Goal: Complete application form

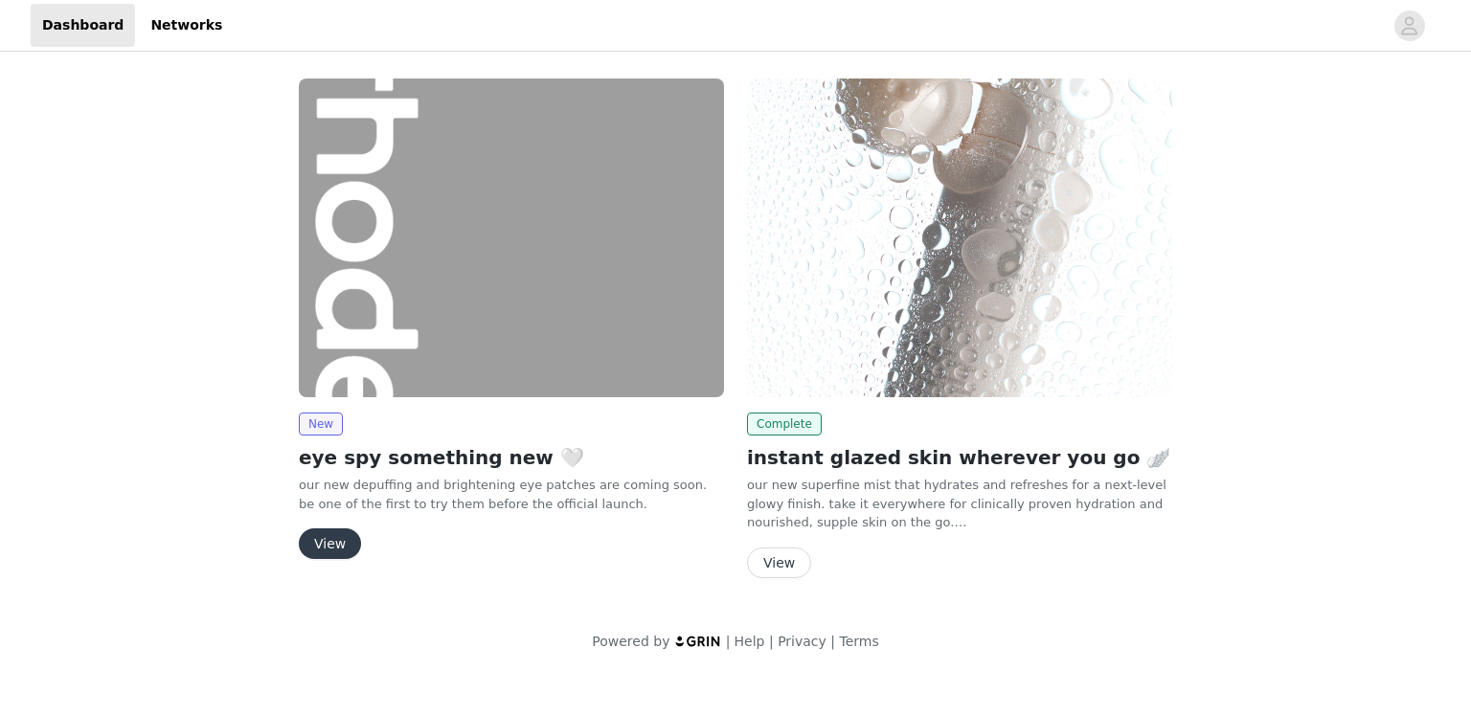
click at [328, 541] on button "View" at bounding box center [330, 544] width 62 height 31
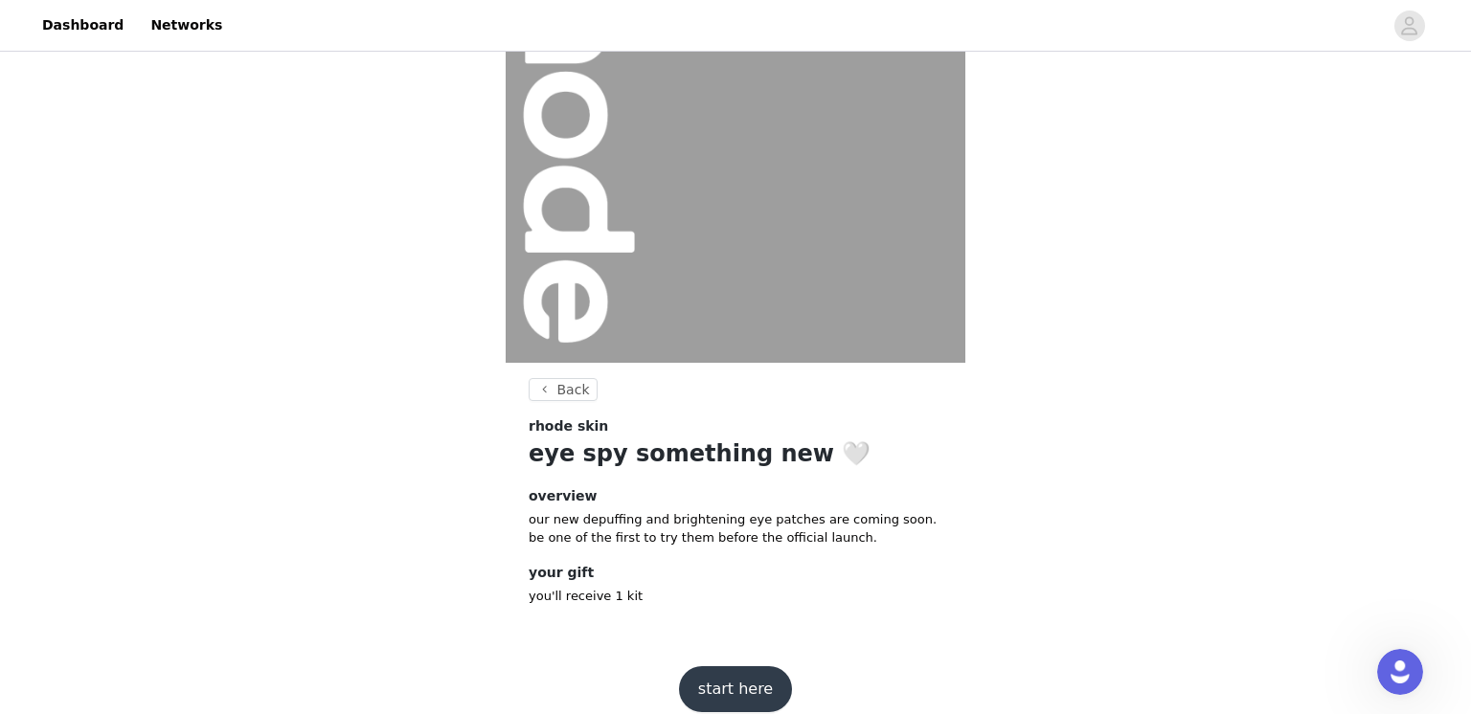
scroll to position [174, 0]
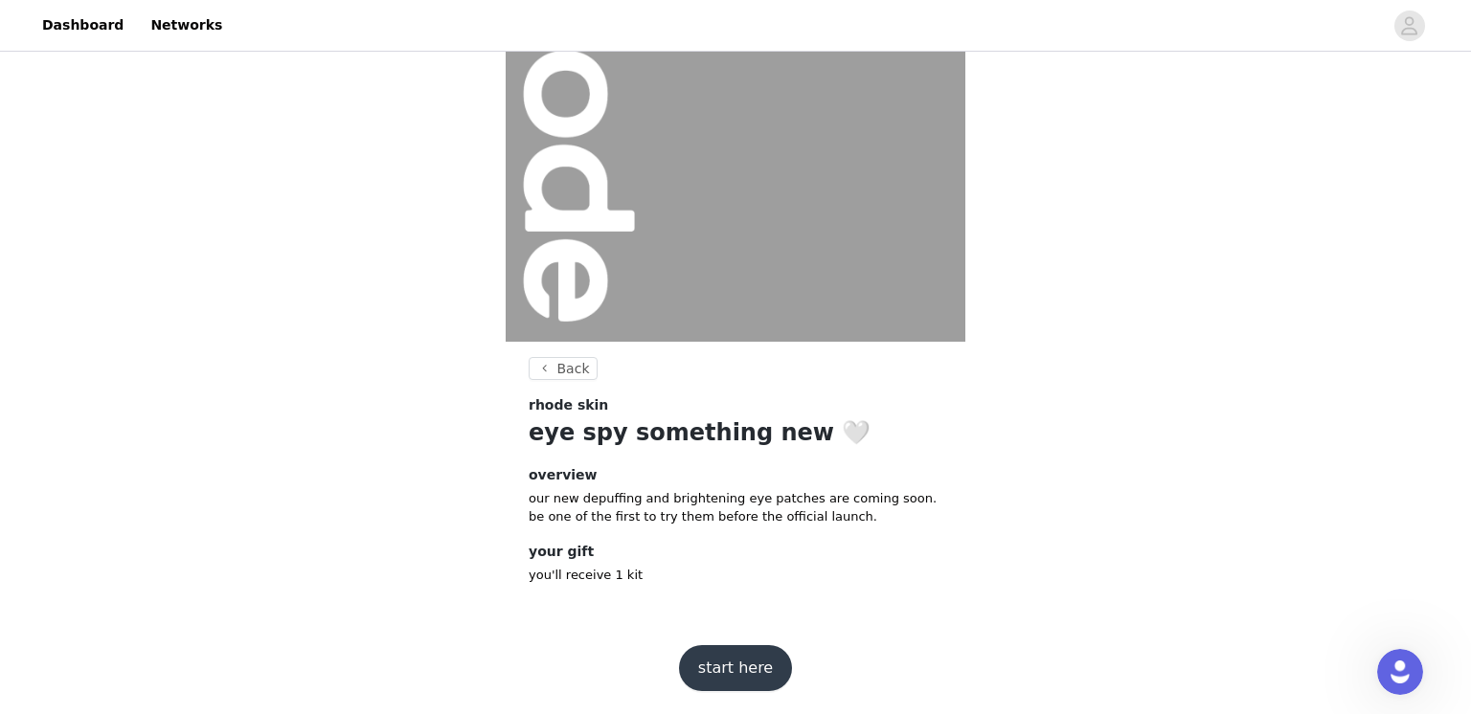
click at [747, 673] on button "start here" at bounding box center [735, 668] width 113 height 46
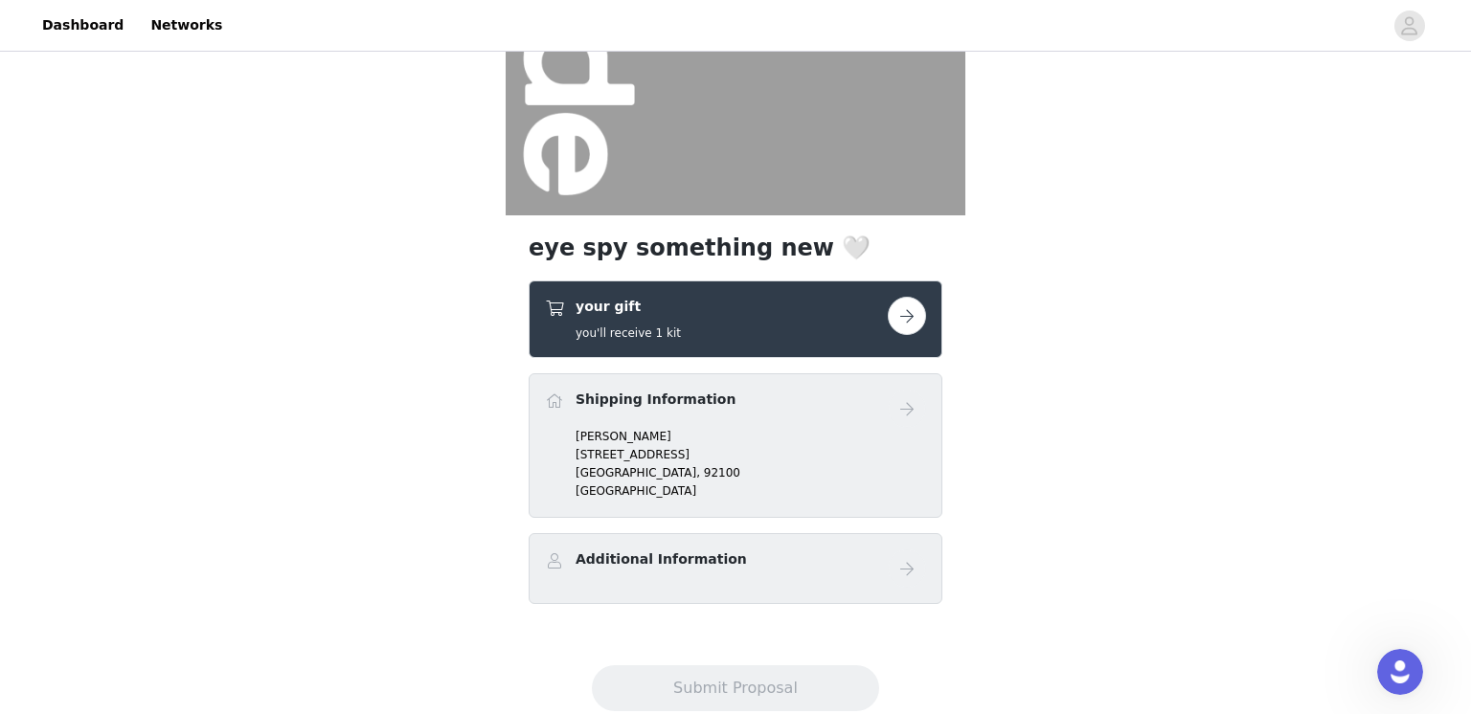
scroll to position [307, 0]
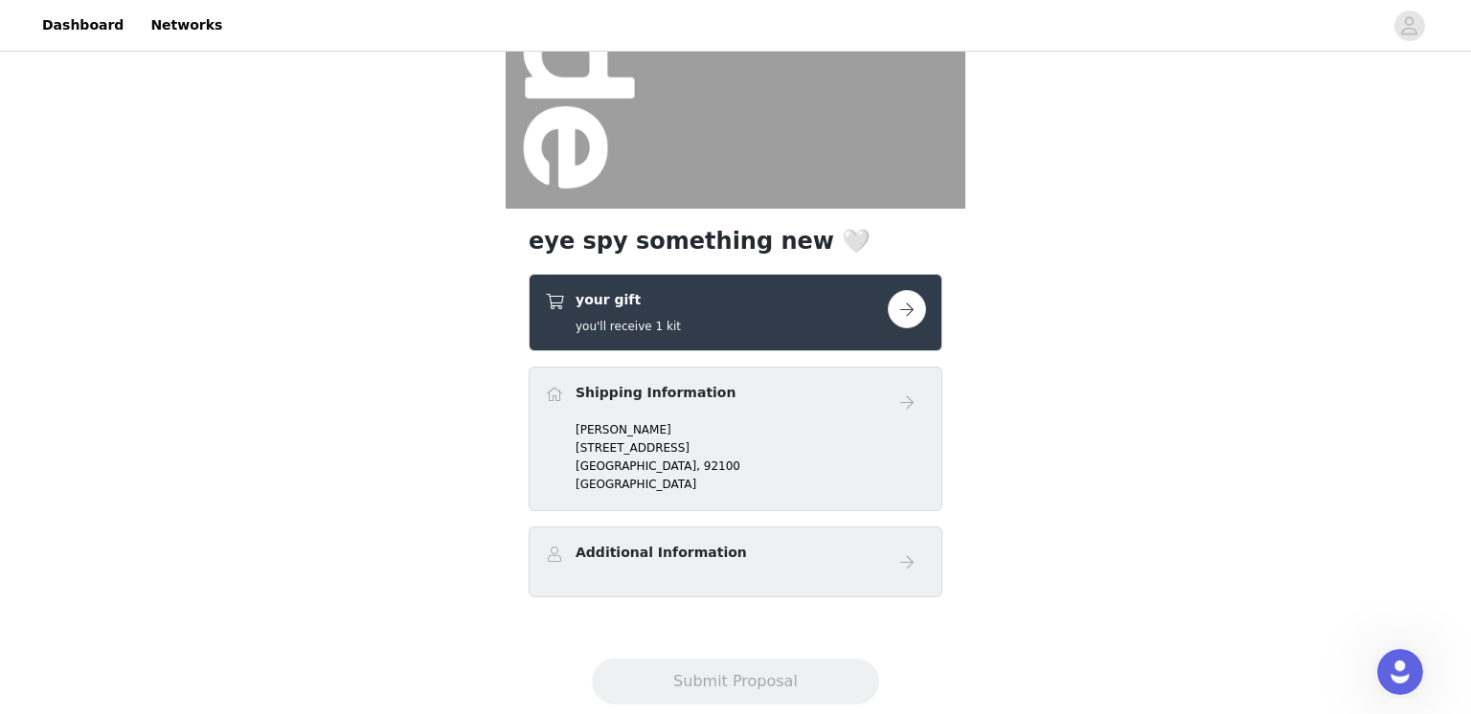
click at [913, 308] on button "button" at bounding box center [907, 309] width 38 height 38
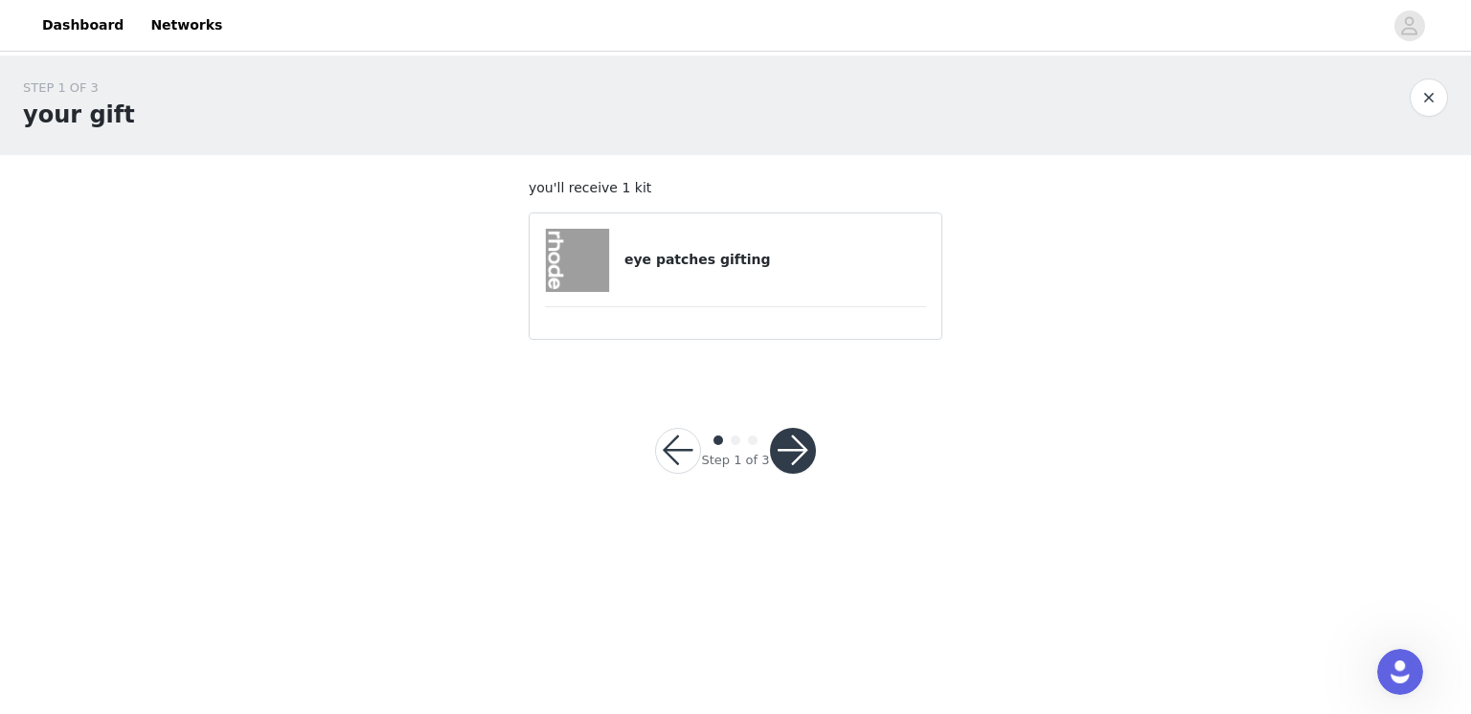
click at [796, 445] on button "button" at bounding box center [793, 451] width 46 height 46
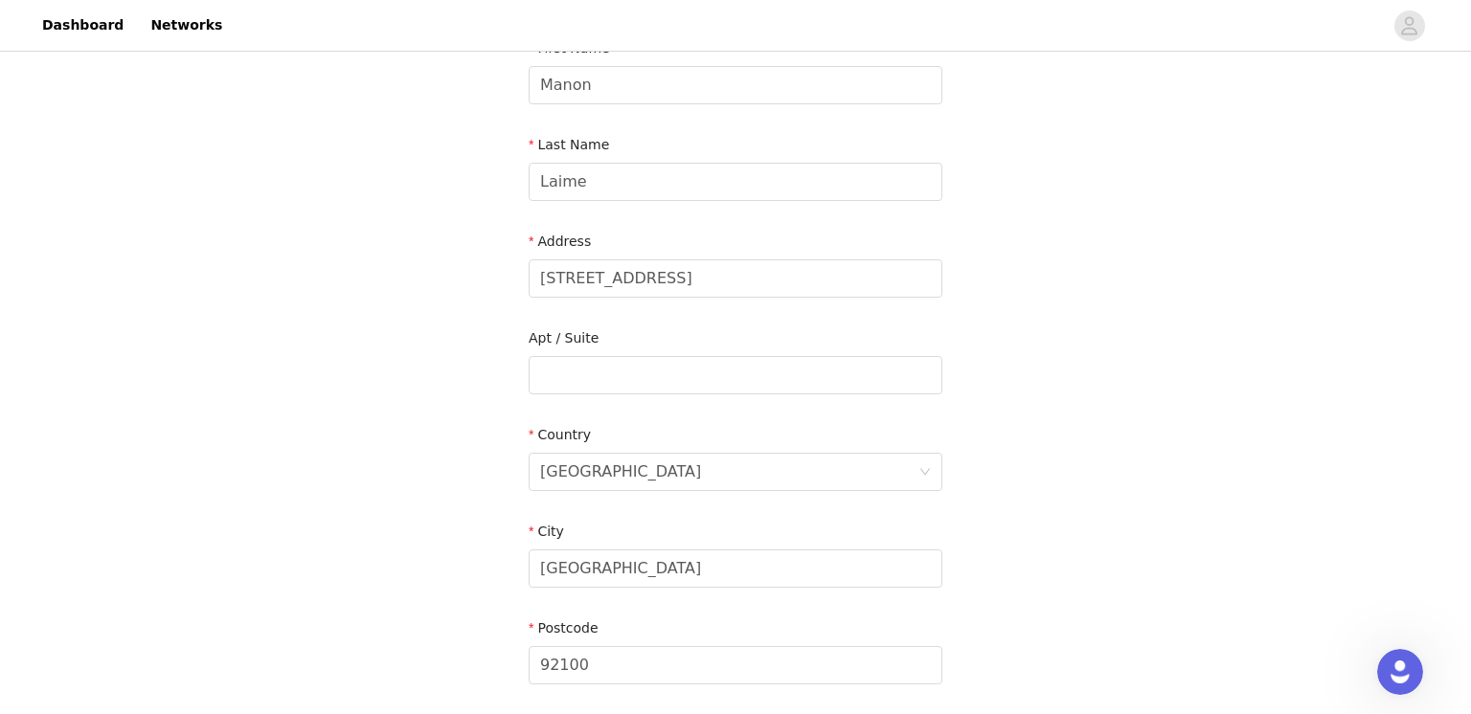
scroll to position [242, 0]
click at [658, 366] on input "text" at bounding box center [736, 370] width 414 height 38
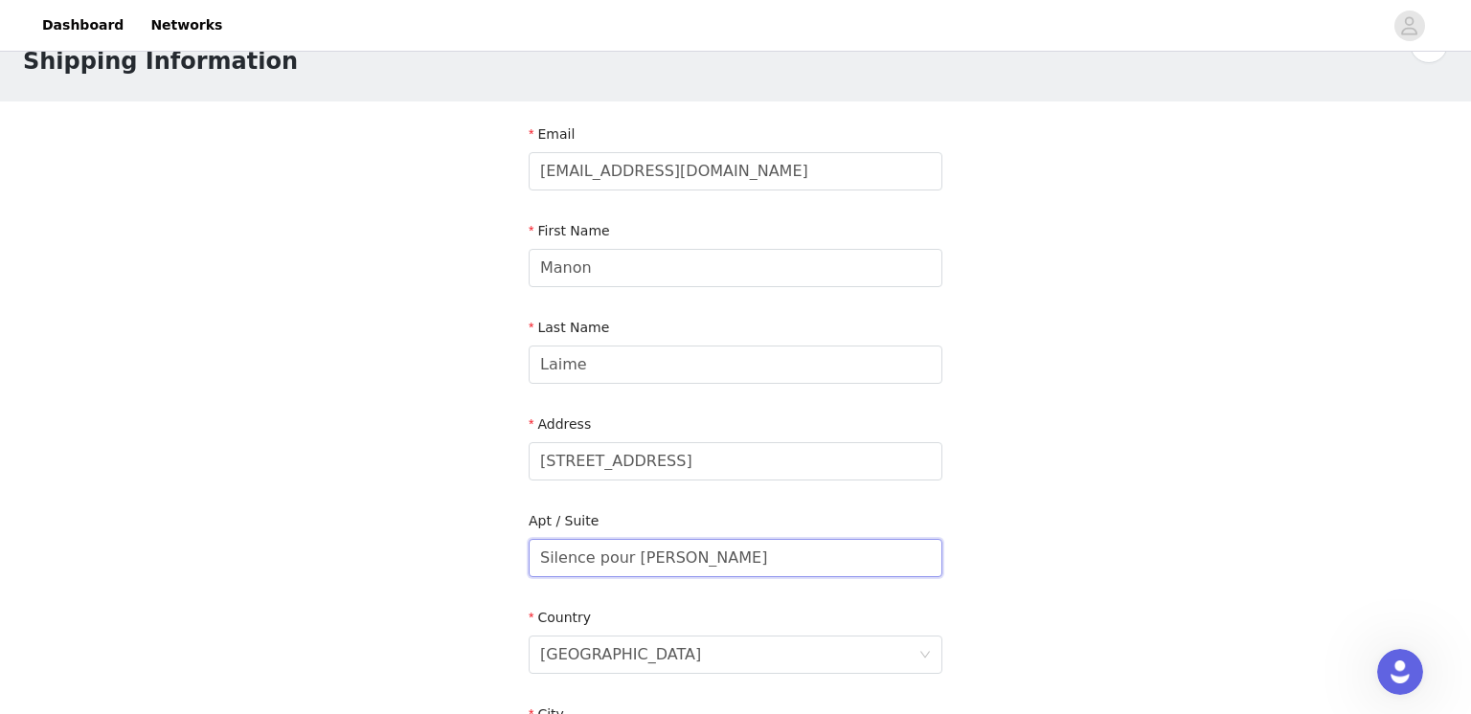
scroll to position [59, 0]
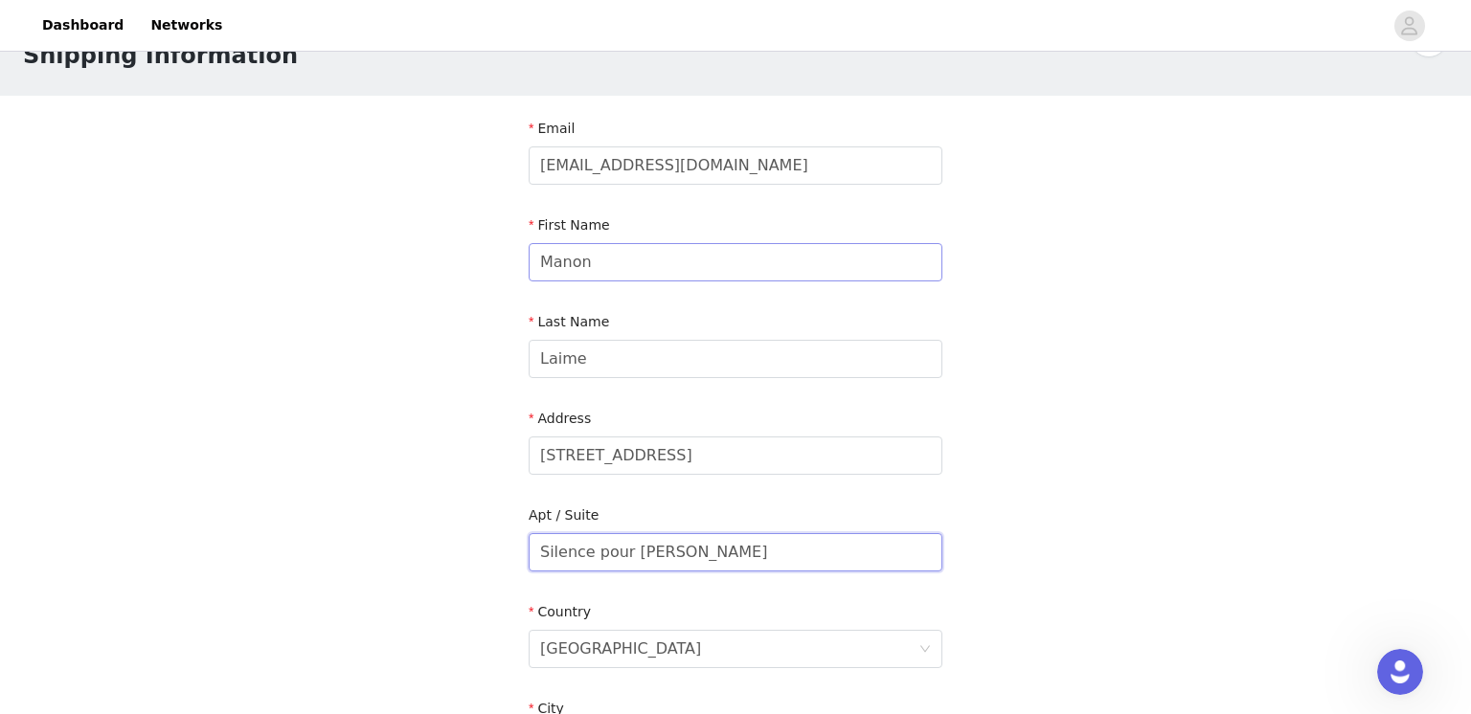
type input "Silence pour [PERSON_NAME]"
click at [539, 257] on input "Manon" at bounding box center [736, 262] width 414 height 38
type input "Silence pour Manon"
click at [450, 419] on div "STEP 2 OF 3 Shipping Information Email [EMAIL_ADDRESS][DOMAIN_NAME] First Name …" at bounding box center [735, 504] width 1471 height 1016
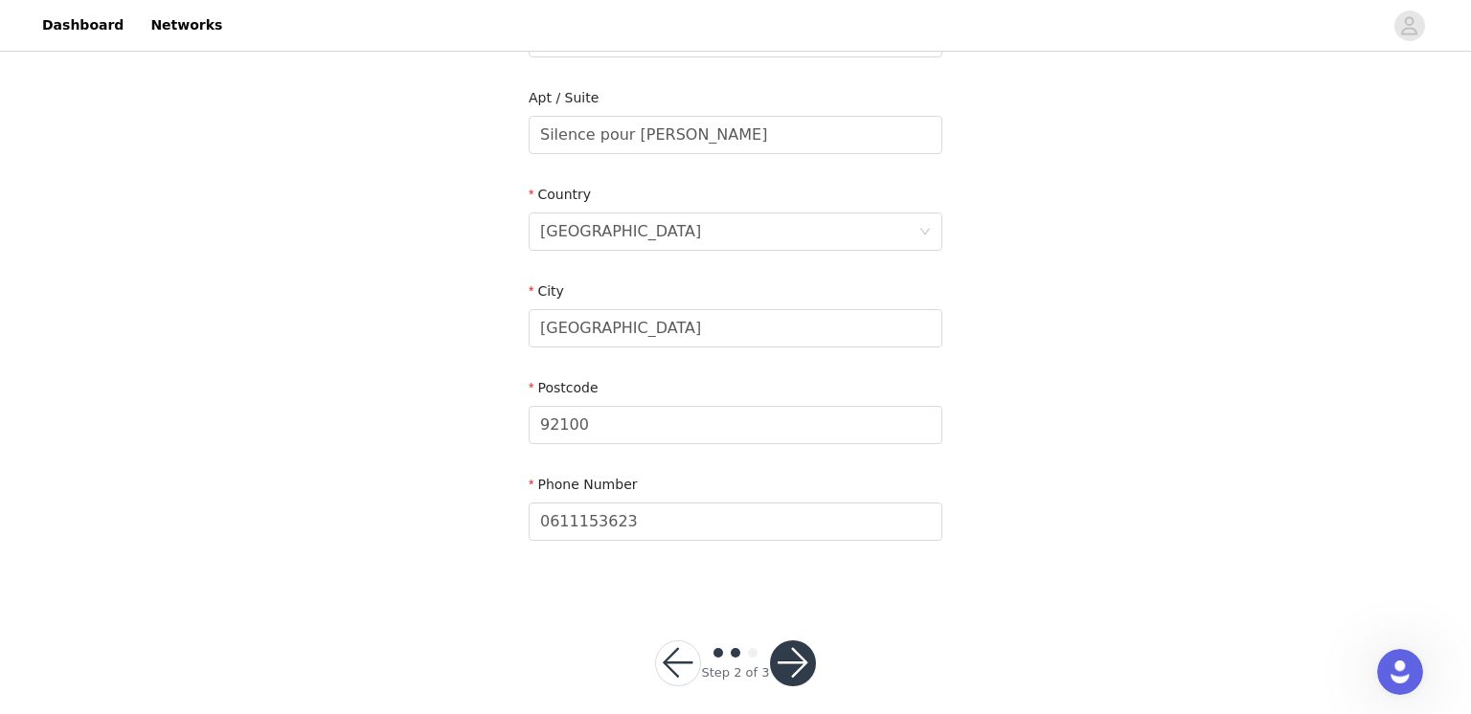
scroll to position [494, 0]
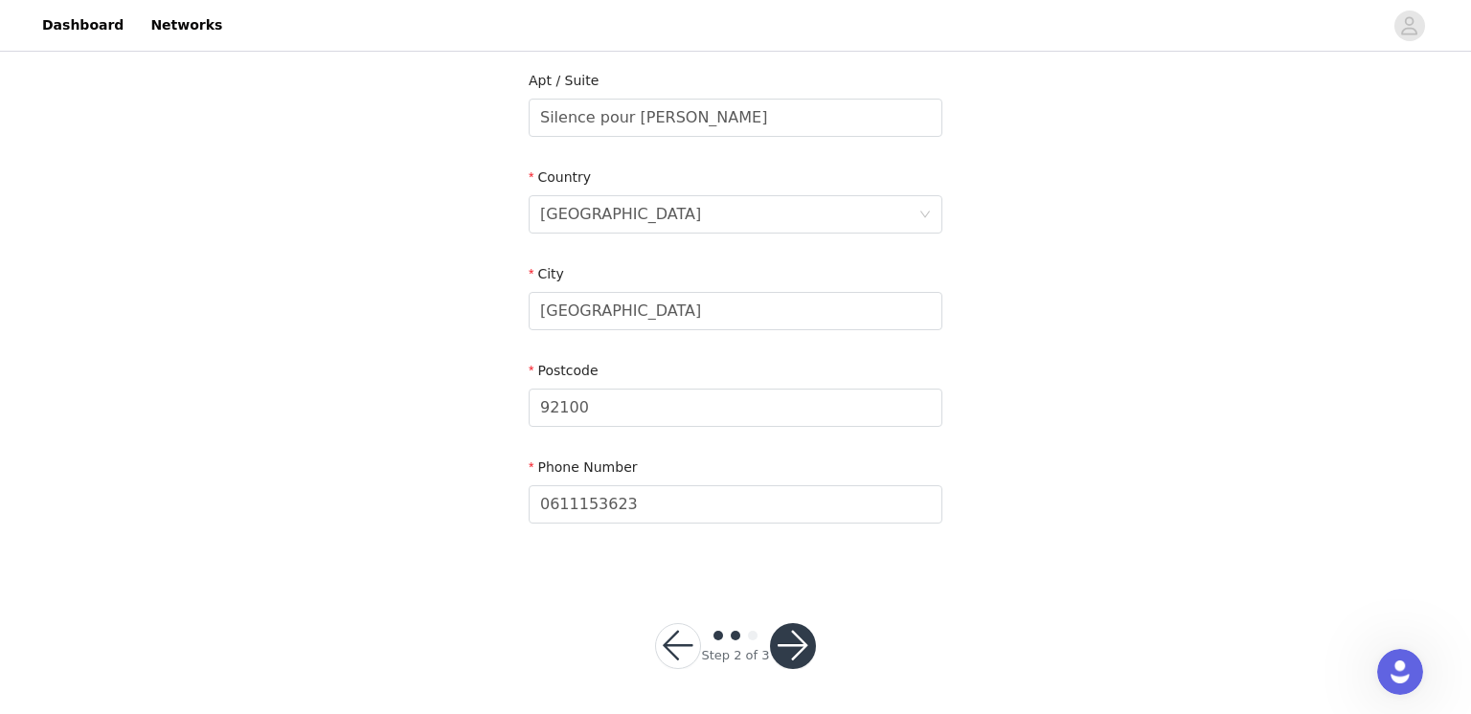
click at [798, 648] on button "button" at bounding box center [793, 646] width 46 height 46
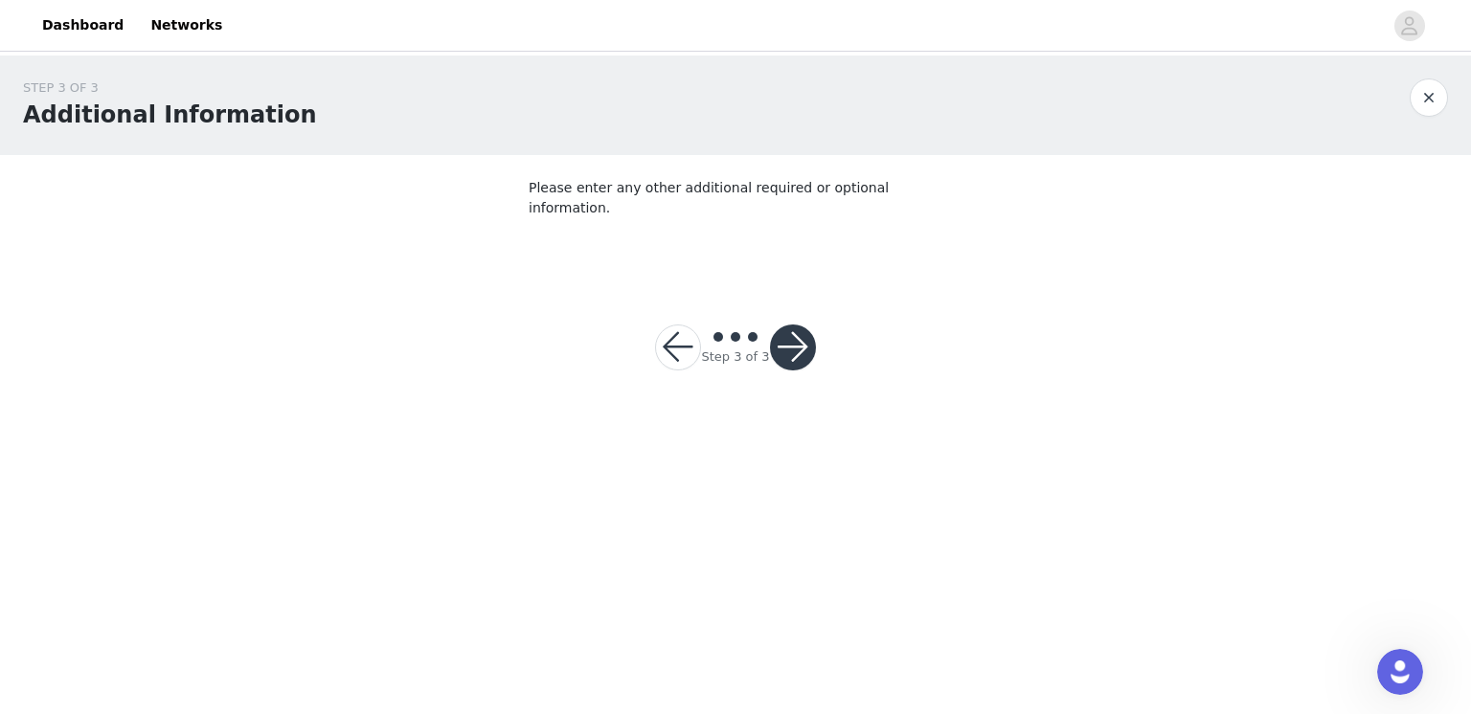
click at [782, 329] on button "button" at bounding box center [793, 348] width 46 height 46
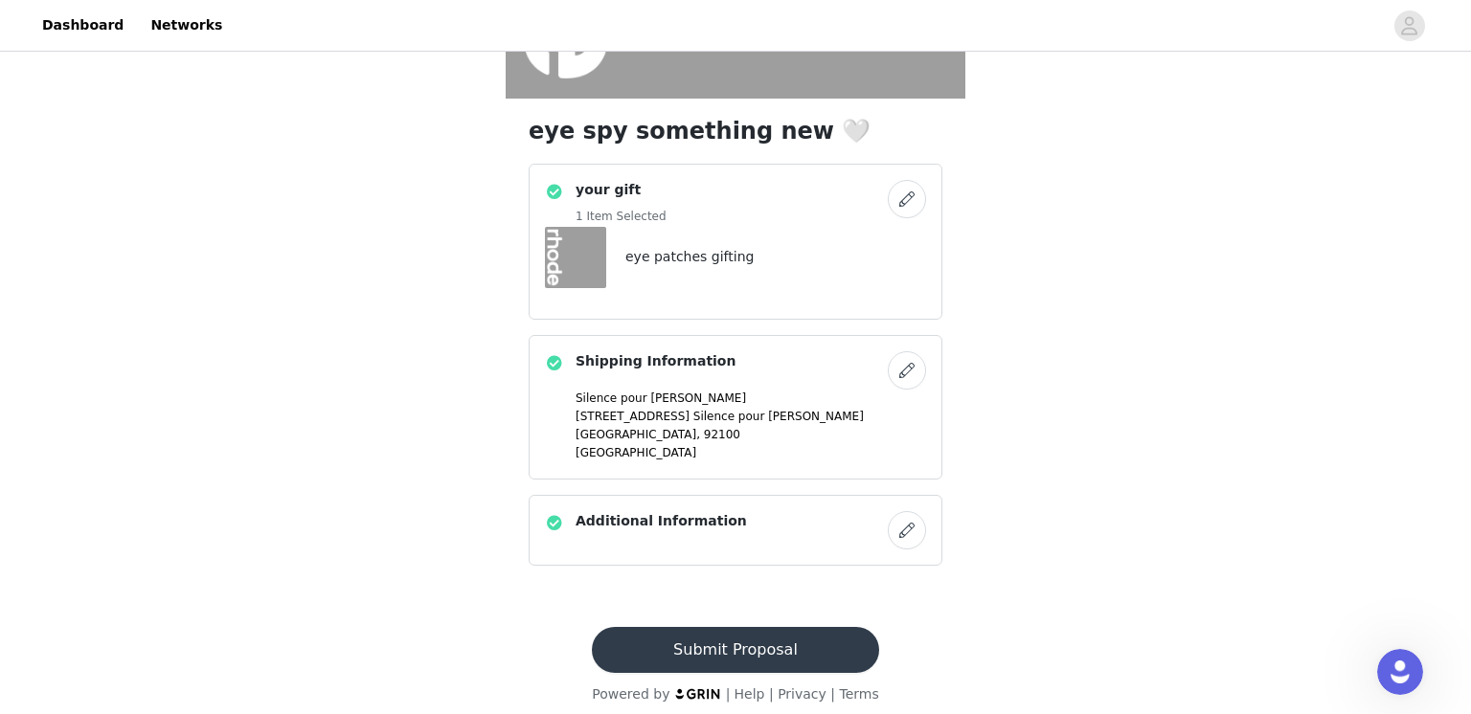
scroll to position [429, 0]
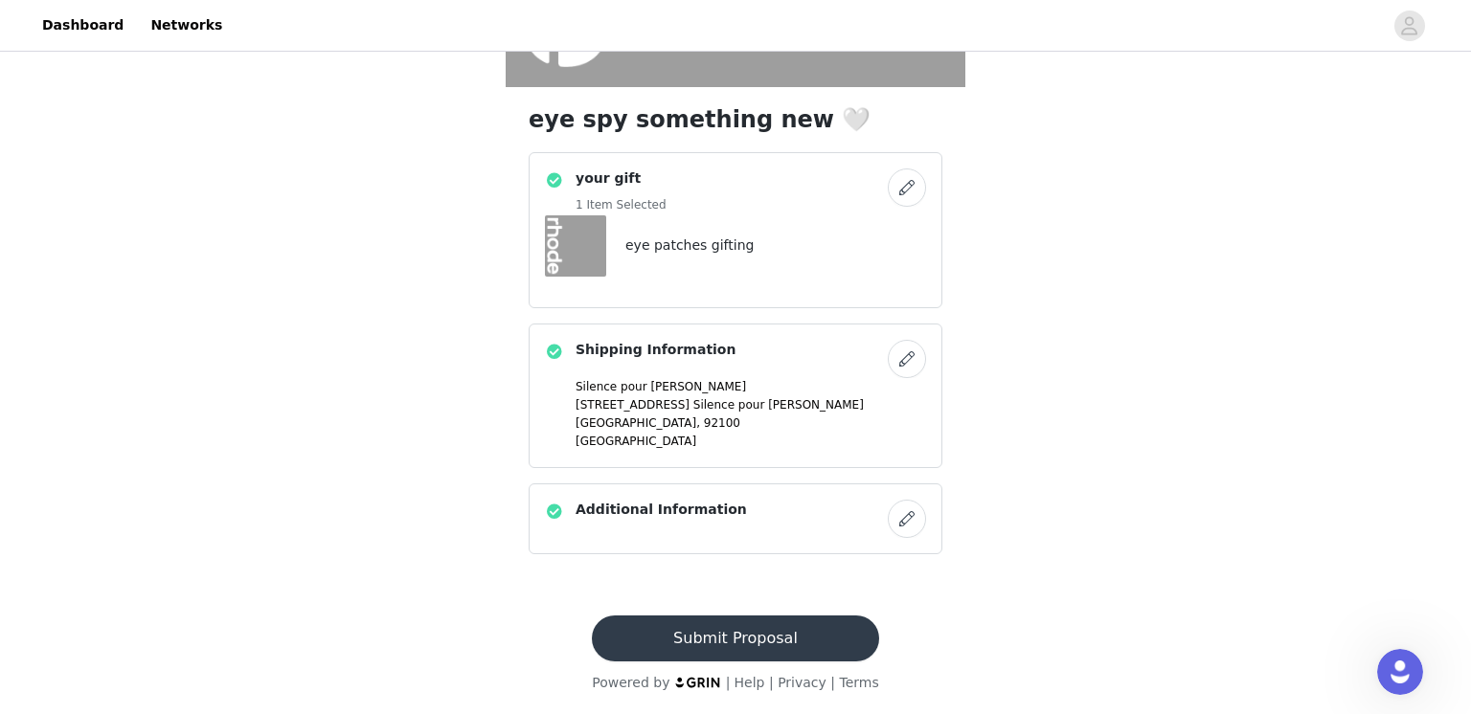
click at [734, 640] on button "Submit Proposal" at bounding box center [735, 639] width 286 height 46
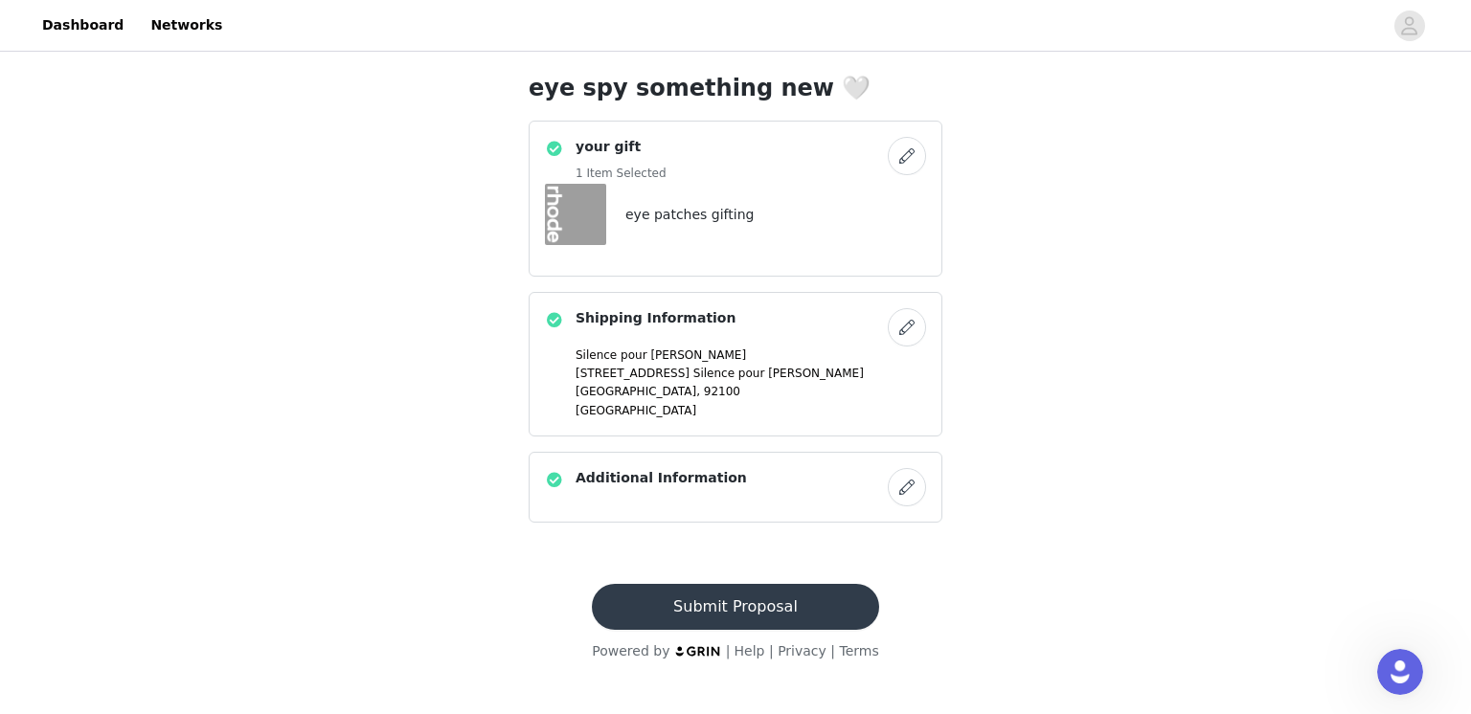
scroll to position [0, 0]
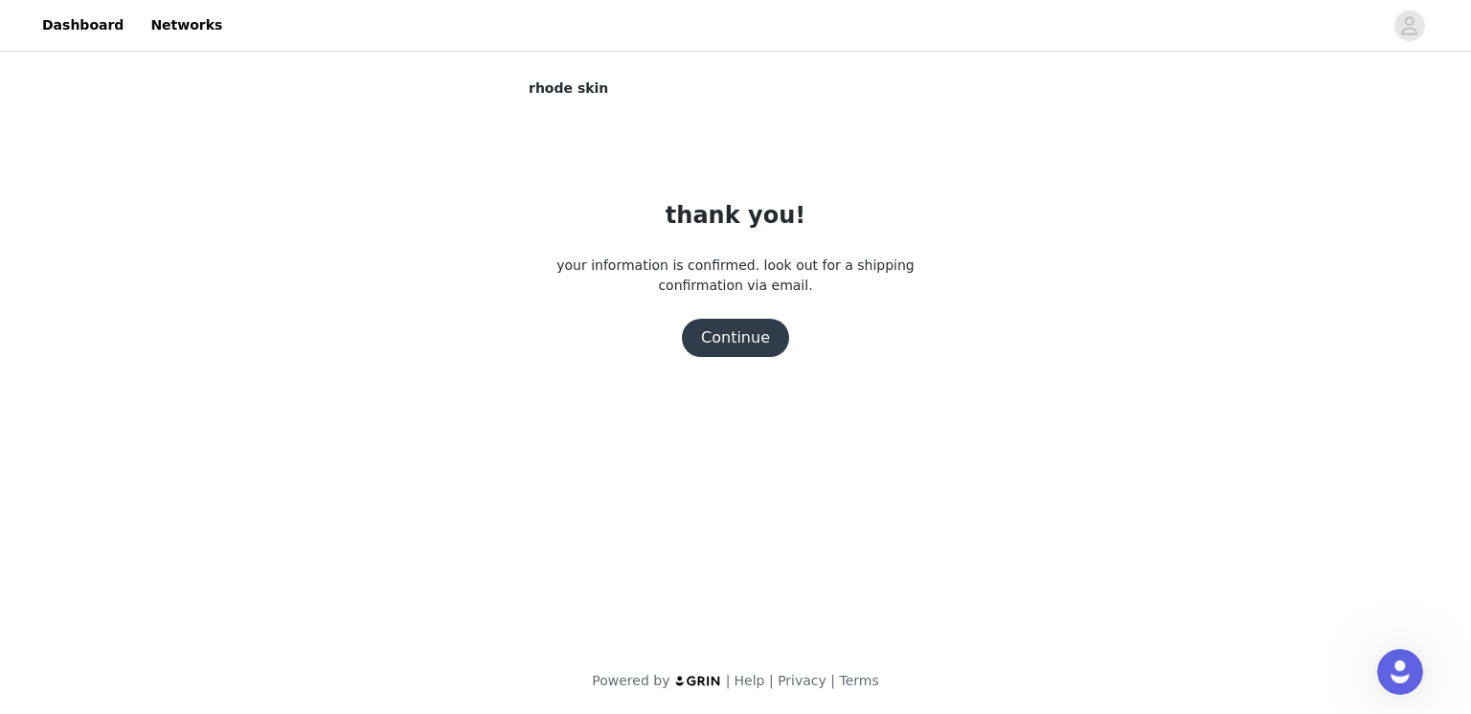
click at [751, 337] on button "Continue" at bounding box center [735, 338] width 107 height 38
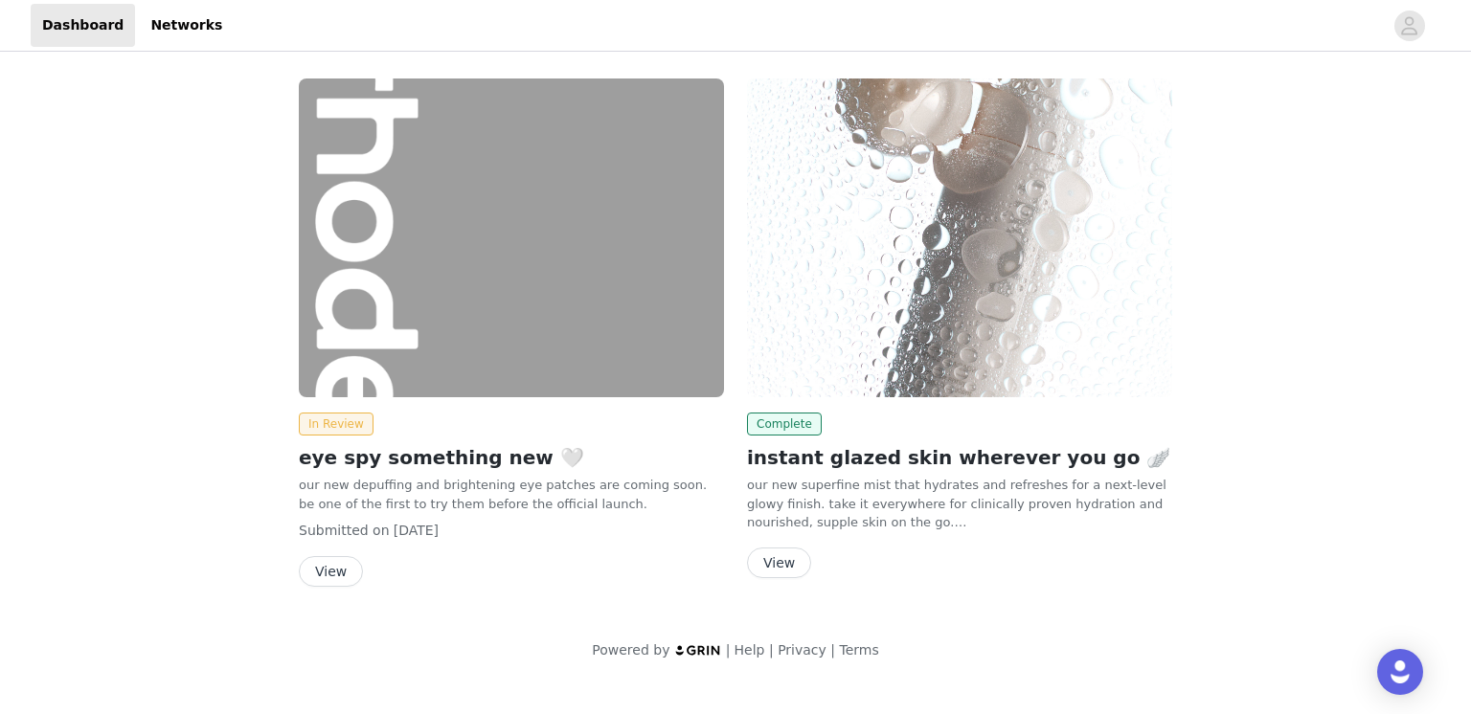
click at [782, 555] on button "View" at bounding box center [779, 563] width 64 height 31
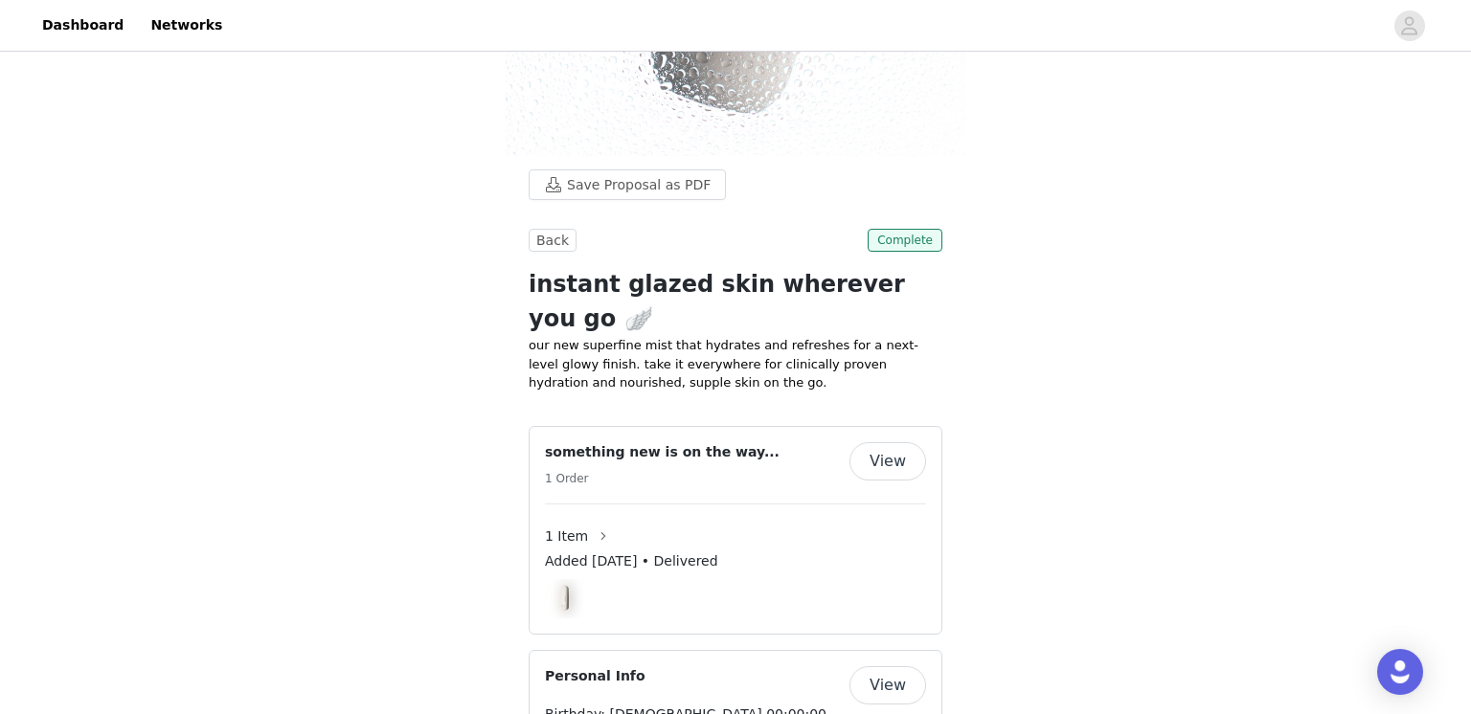
scroll to position [504, 0]
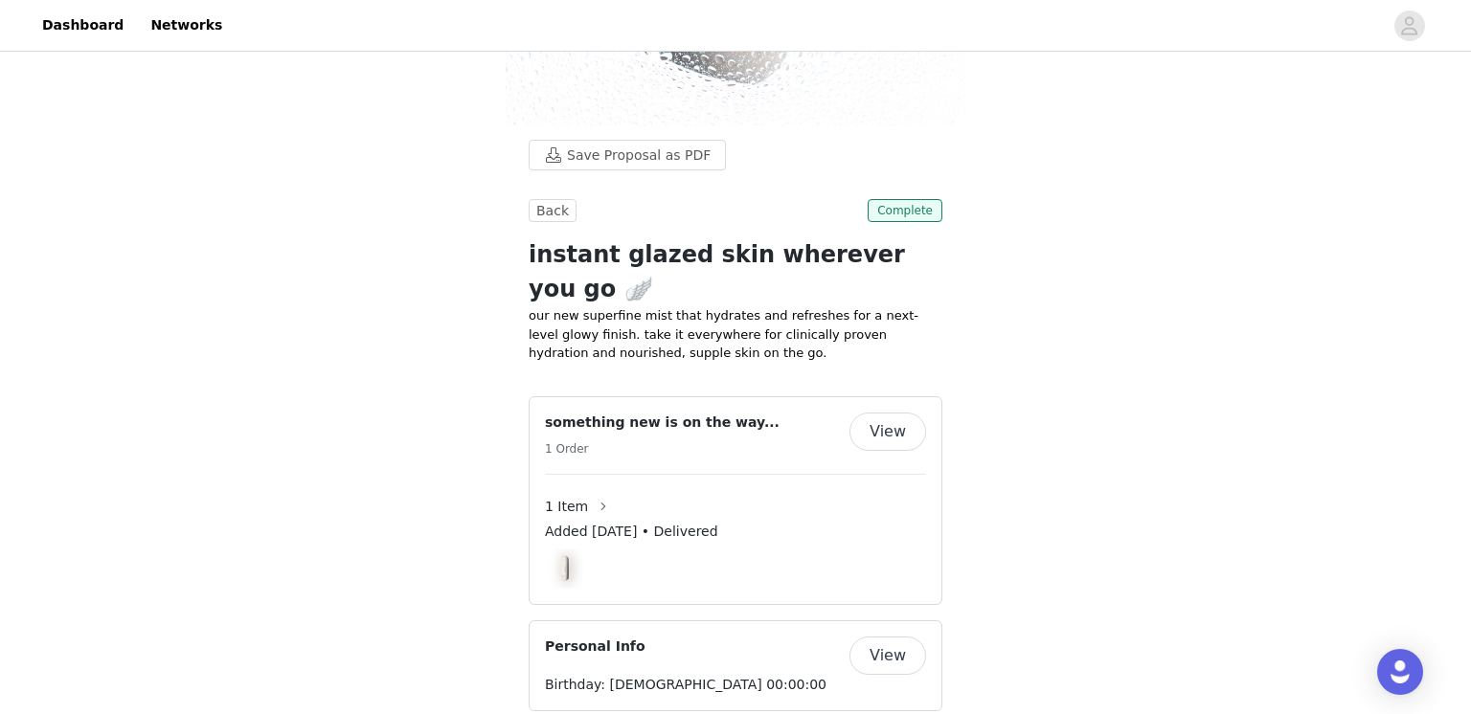
click at [164, 362] on div "Save Proposal as PDF Back Complete instant glazed skin wherever you go 🪽 our ne…" at bounding box center [735, 151] width 1471 height 1198
